Goal: Contribute content: Contribute content

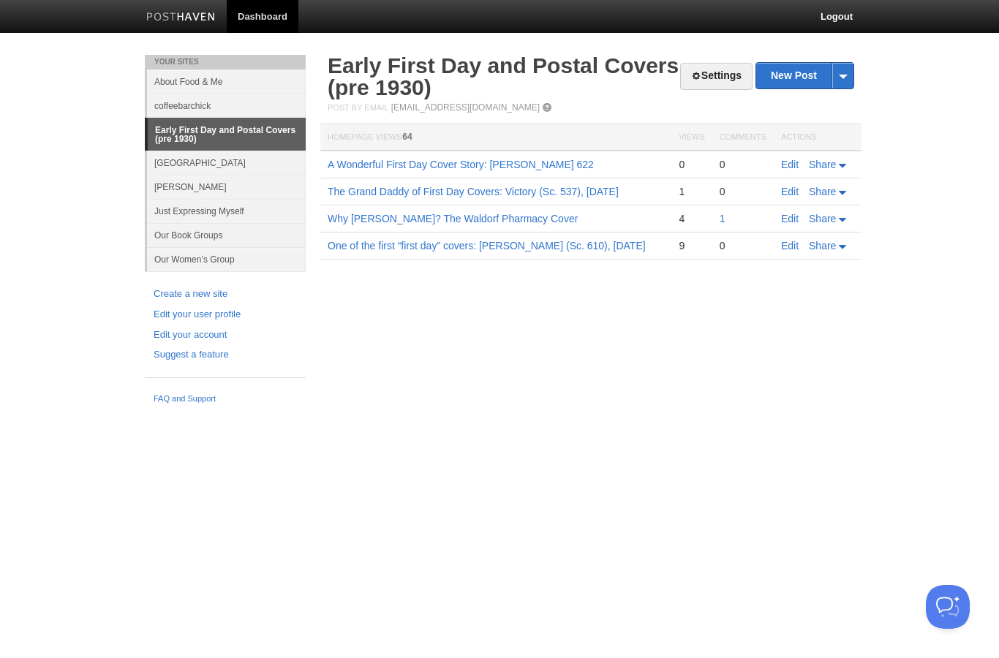
click at [785, 165] on link "Edit" at bounding box center [790, 165] width 18 height 12
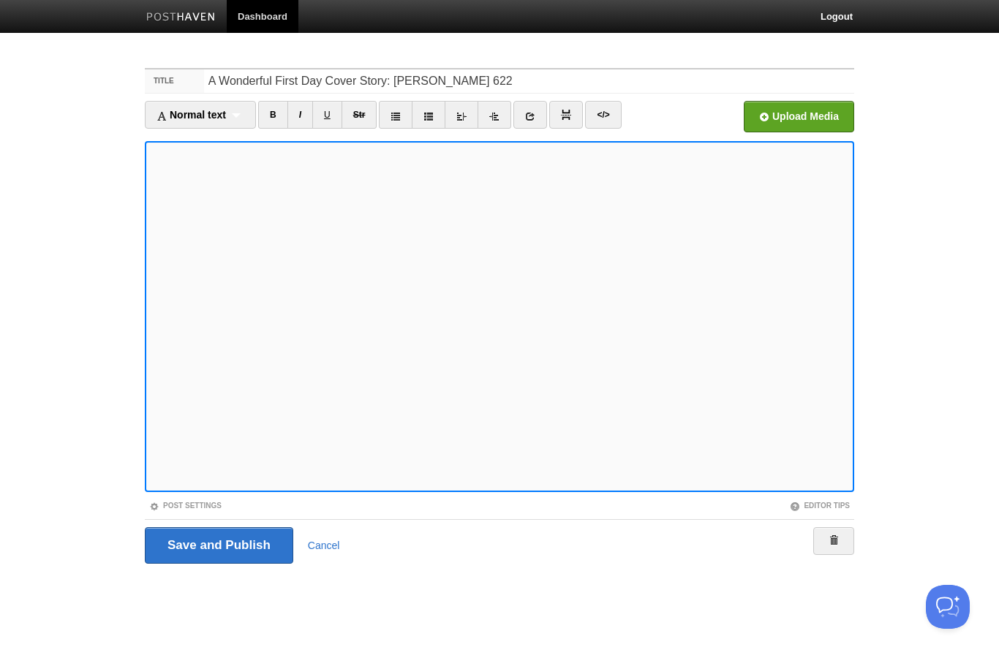
click at [210, 548] on input "Save and Publish" at bounding box center [219, 545] width 148 height 37
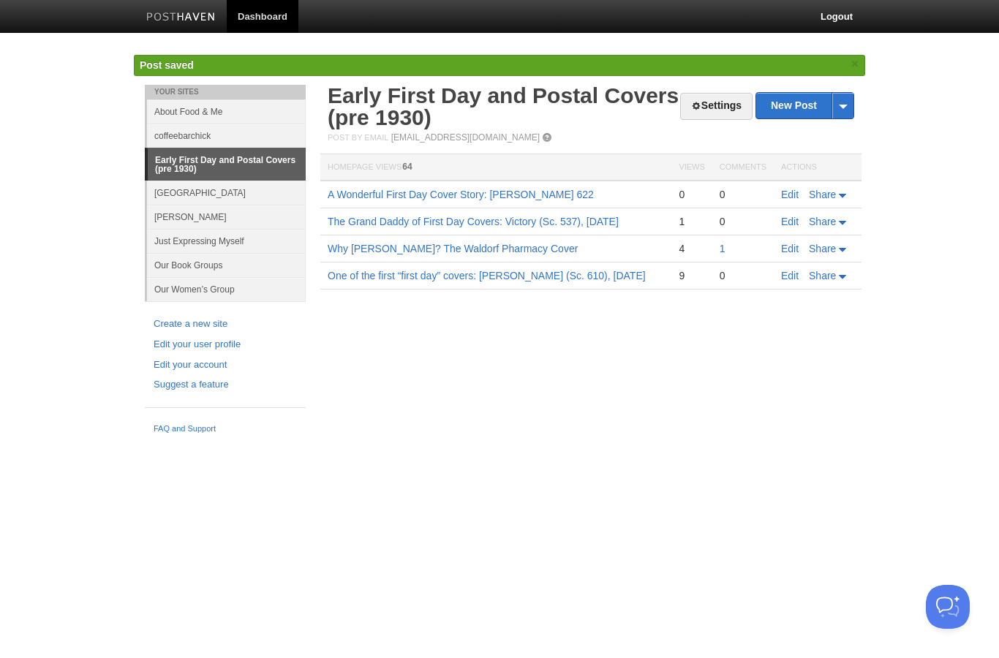
click at [389, 216] on link "The Grand Daddy of First Day Covers: Victory (Sc. 537), [DATE]" at bounding box center [473, 222] width 291 height 12
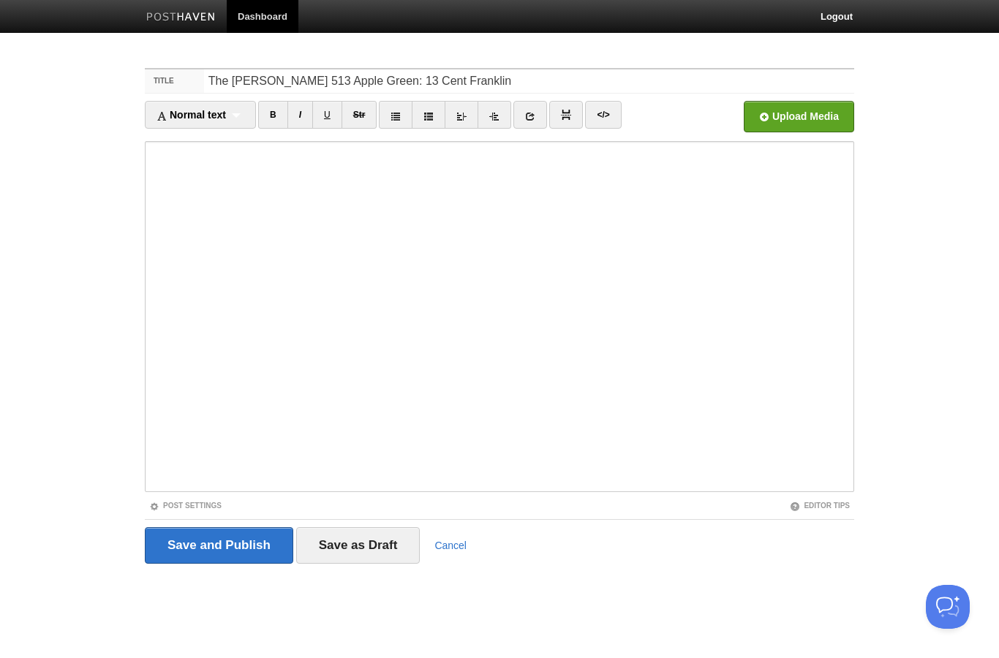
type input "The [PERSON_NAME] 513 Apple Green: 13 Cent Franklin"
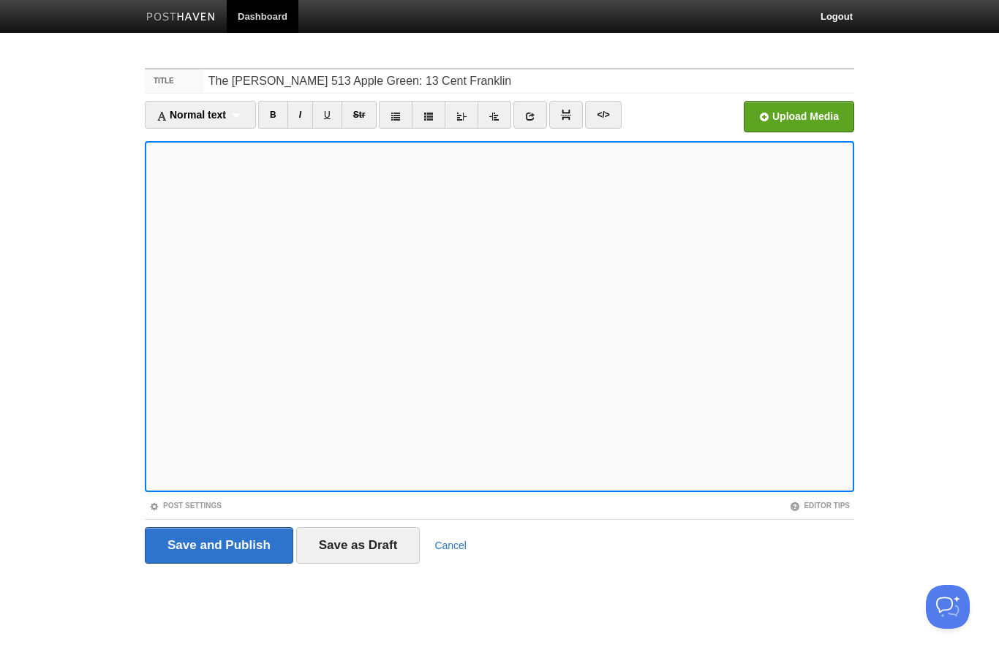
click at [786, 124] on input "file" at bounding box center [357, 120] width 1107 height 75
click at [371, 548] on input "Save as Draft" at bounding box center [358, 545] width 124 height 37
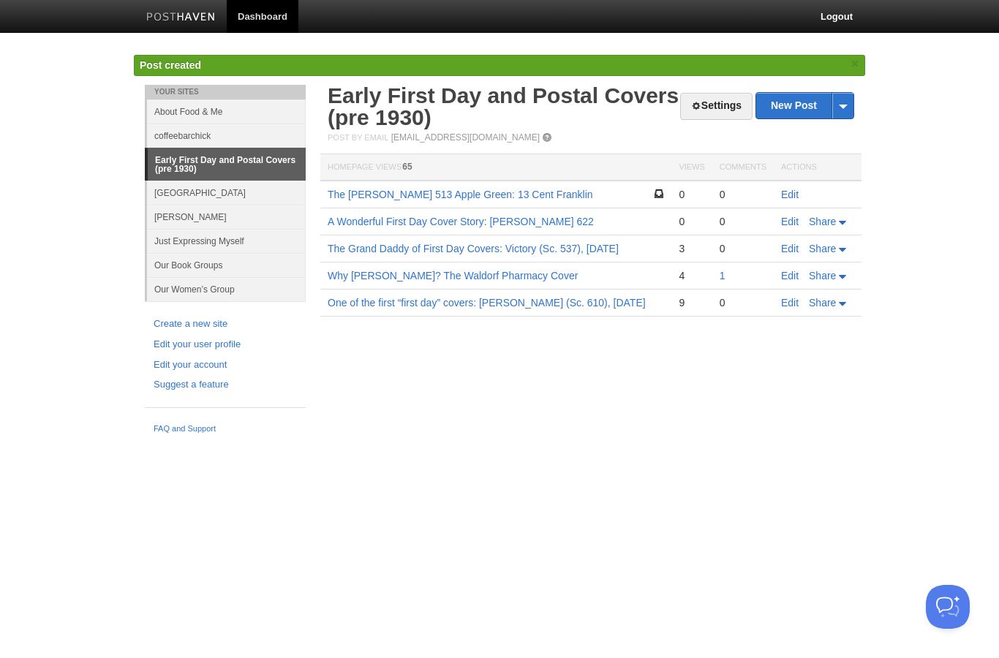
click at [777, 194] on td "Edit" at bounding box center [818, 195] width 88 height 28
click at [796, 197] on link "Edit" at bounding box center [790, 195] width 18 height 12
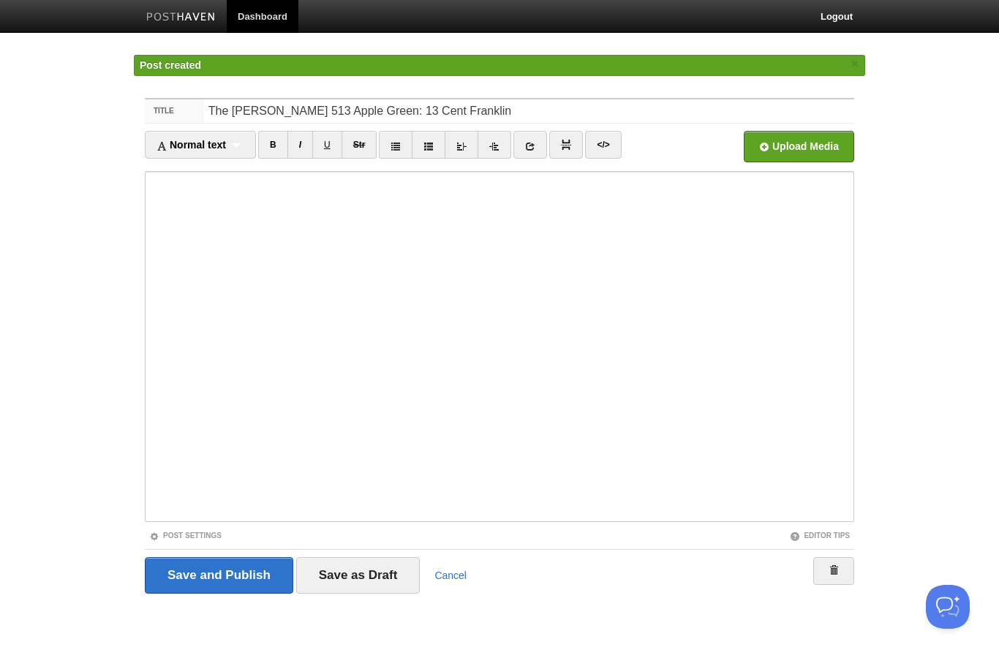
click at [192, 534] on link "Post Settings" at bounding box center [185, 536] width 72 height 8
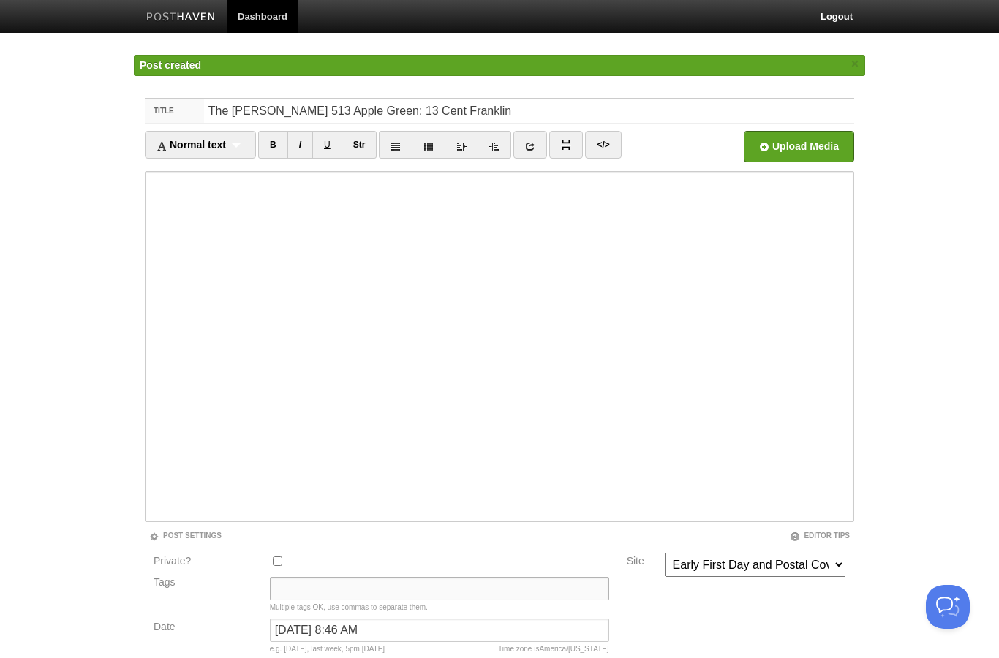
click at [304, 592] on input "Tags" at bounding box center [439, 588] width 339 height 23
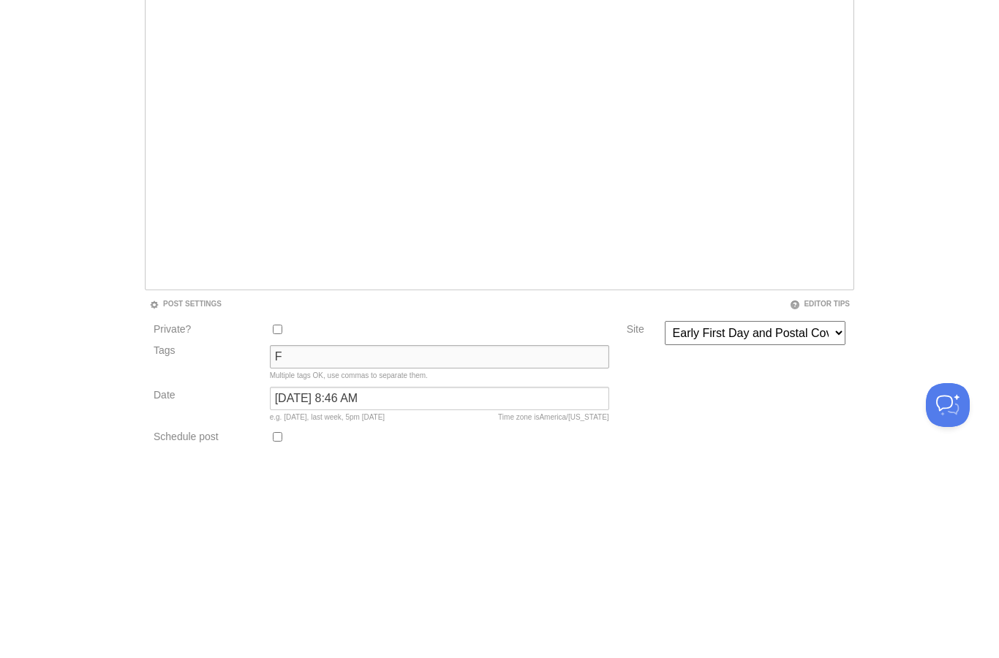
scroll to position [110, 0]
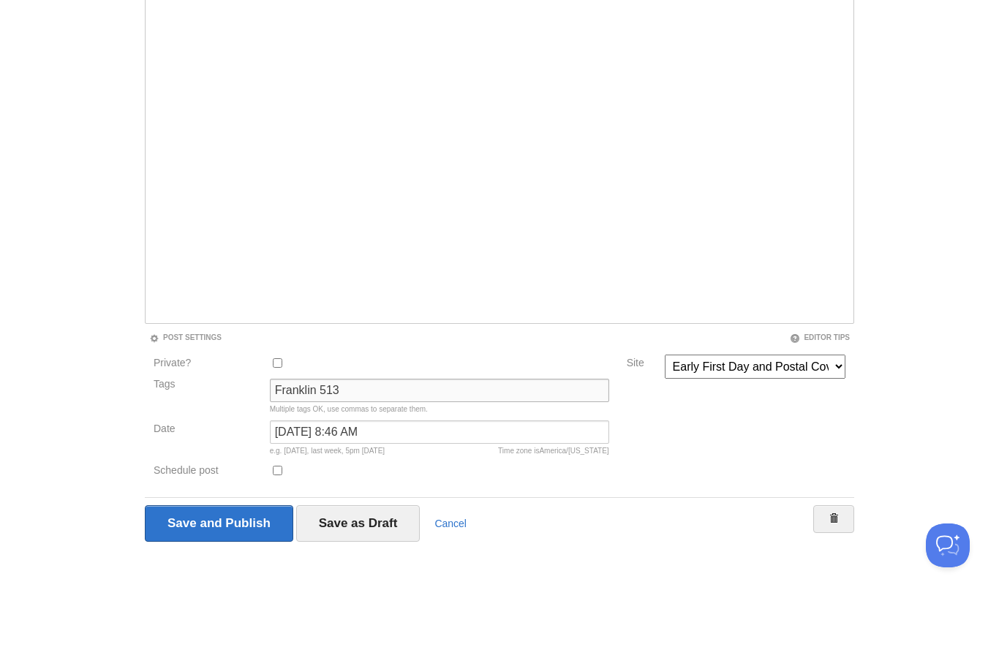
type input "Franklin 513"
click at [365, 567] on input "Save as Draft" at bounding box center [358, 585] width 124 height 37
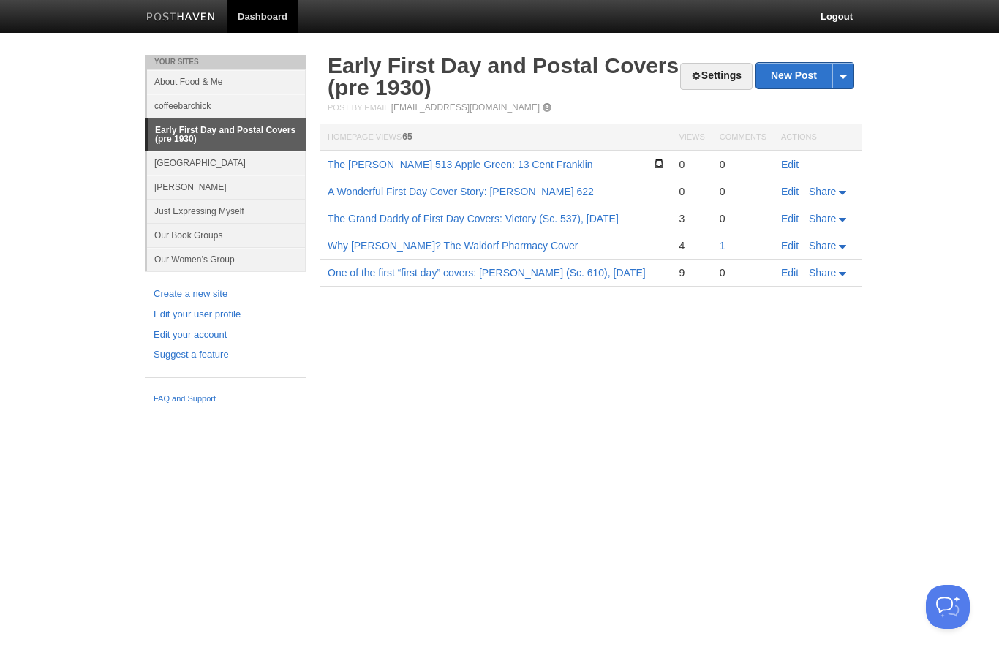
click at [791, 154] on td "Edit" at bounding box center [818, 165] width 88 height 28
click at [789, 162] on link "Edit" at bounding box center [790, 165] width 18 height 12
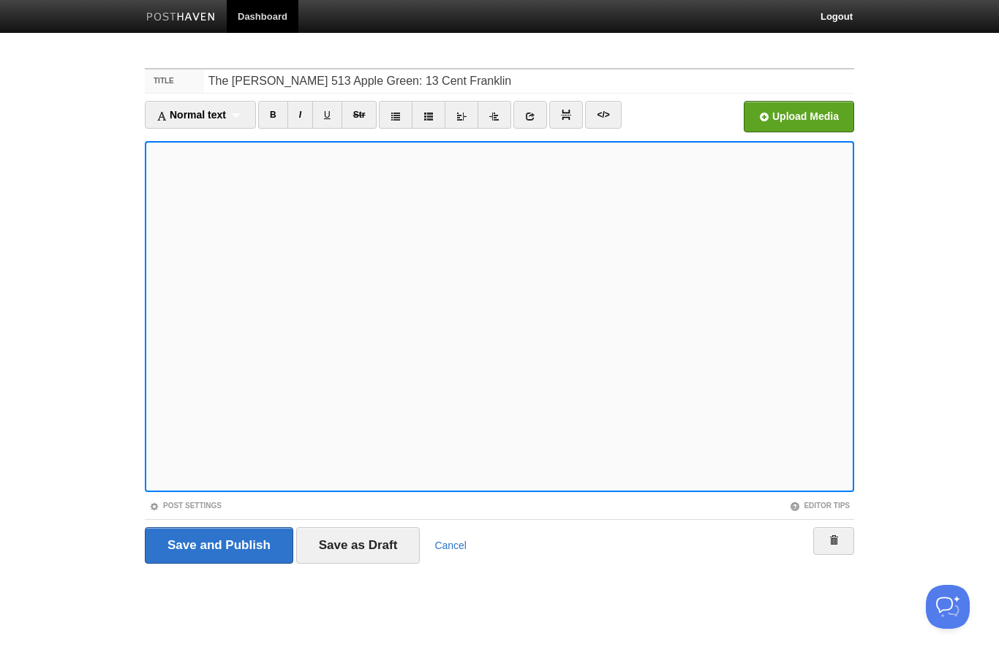
click at [812, 118] on input "file" at bounding box center [357, 120] width 1107 height 75
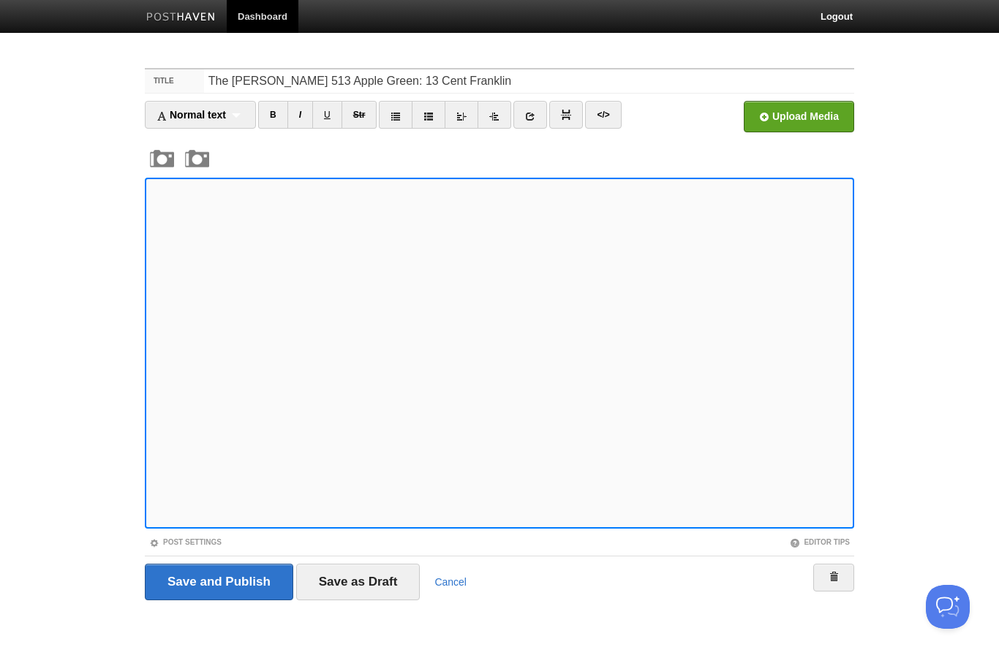
click at [351, 566] on input "Save as Draft" at bounding box center [358, 582] width 124 height 37
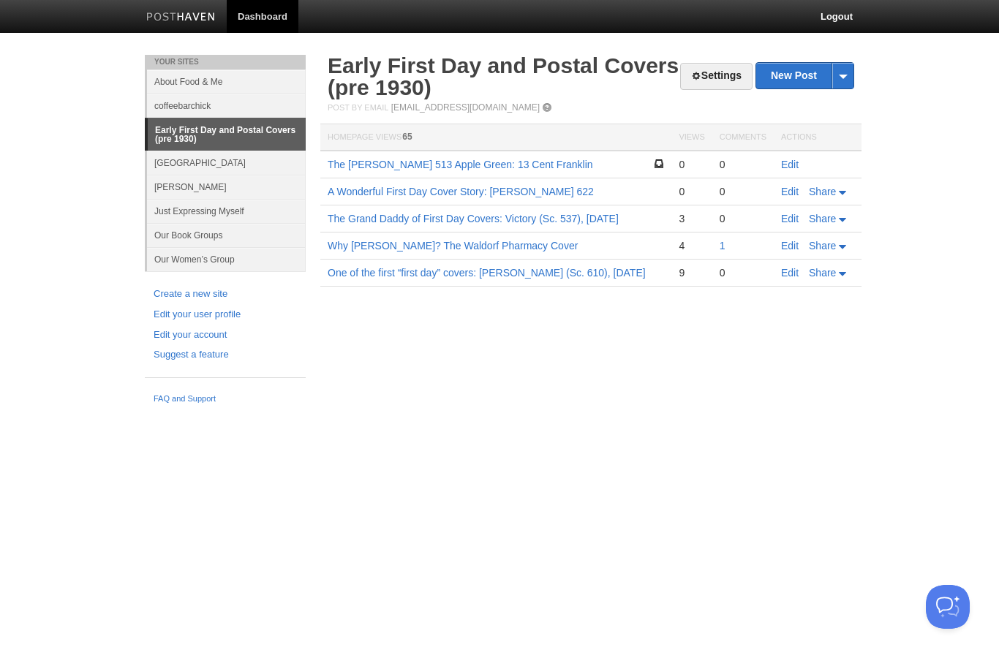
click at [793, 165] on link "Edit" at bounding box center [790, 165] width 18 height 12
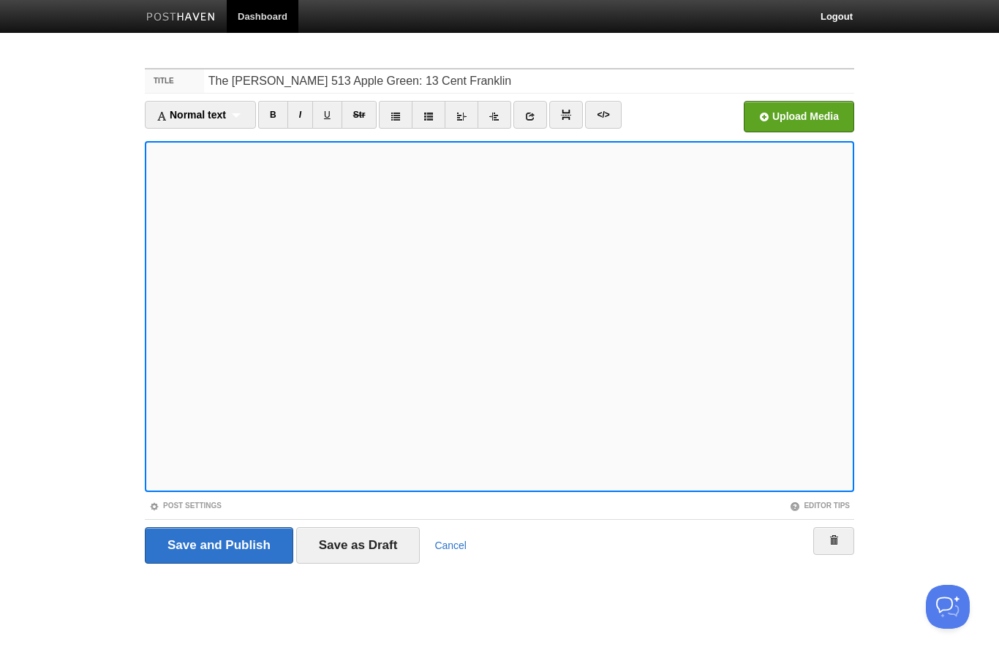
click at [233, 550] on input "Save and Publish" at bounding box center [219, 545] width 148 height 37
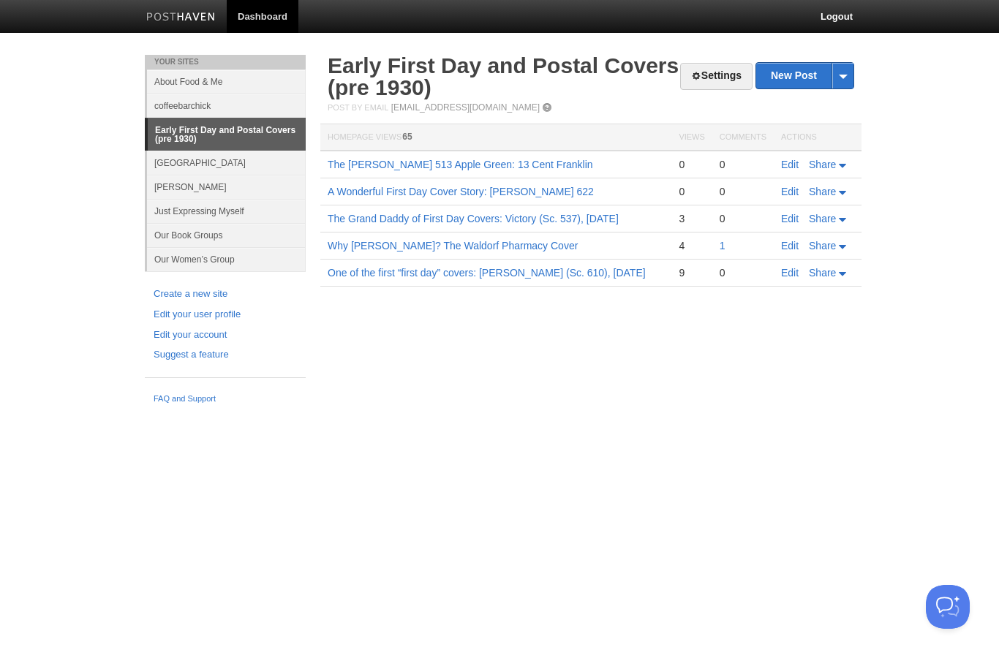
click at [388, 82] on link "Early First Day and Postal Covers (pre 1930)" at bounding box center [503, 76] width 351 height 46
